Goal: Entertainment & Leisure: Consume media (video, audio)

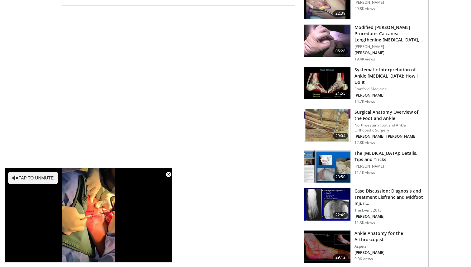
scroll to position [289, 0]
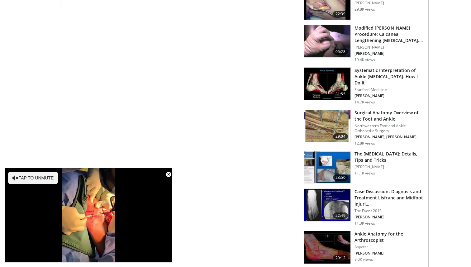
click at [369, 110] on h3 "Surgical Anatomy Overview of the Foot and Ankle" at bounding box center [390, 116] width 70 height 12
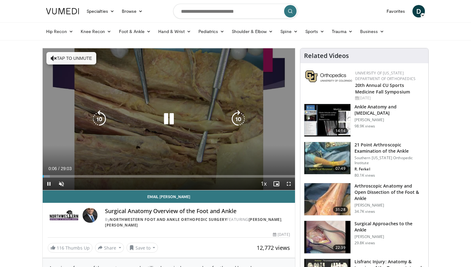
click at [167, 121] on icon "Video Player" at bounding box center [168, 118] width 17 height 17
